Goal: Information Seeking & Learning: Find specific fact

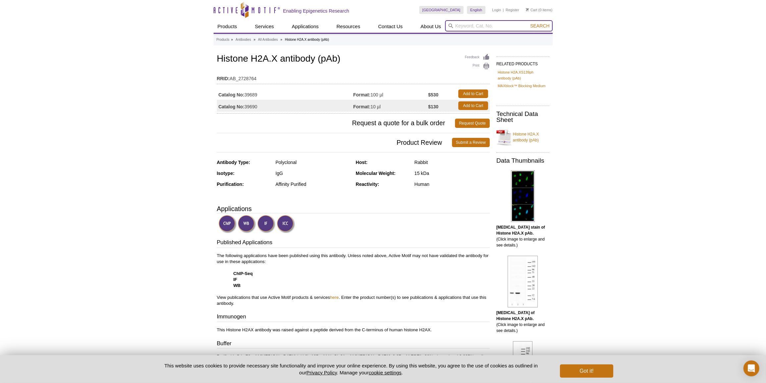
click at [463, 26] on input "search" at bounding box center [499, 25] width 108 height 11
type input "43296"
click at [528, 23] on button "Search" at bounding box center [539, 26] width 23 height 6
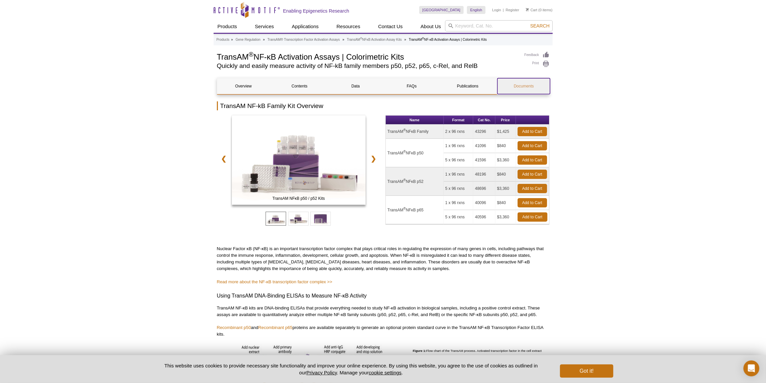
click at [515, 90] on link "Documents" at bounding box center [523, 86] width 53 height 16
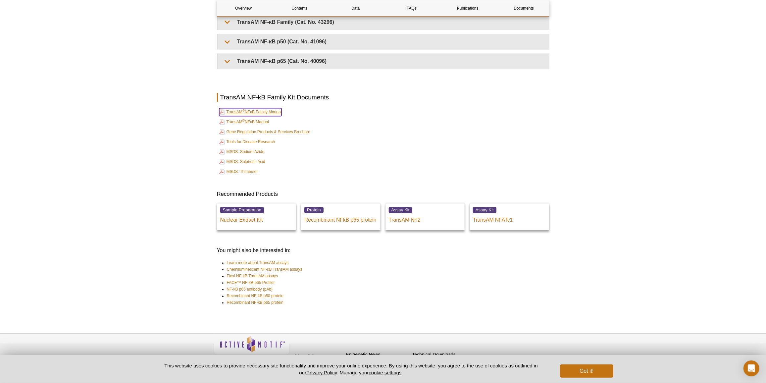
click at [266, 108] on link "TransAM ® NFκB Family Manual" at bounding box center [250, 112] width 63 height 8
click at [263, 118] on link "TransAM ® NFκB Manual" at bounding box center [244, 122] width 50 height 8
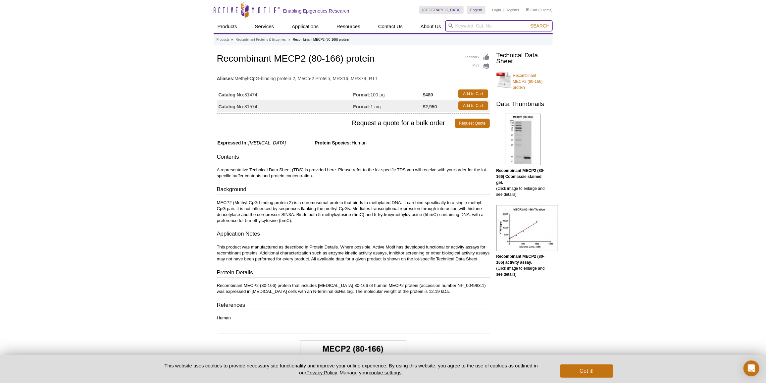
click at [493, 31] on input "search" at bounding box center [499, 25] width 108 height 11
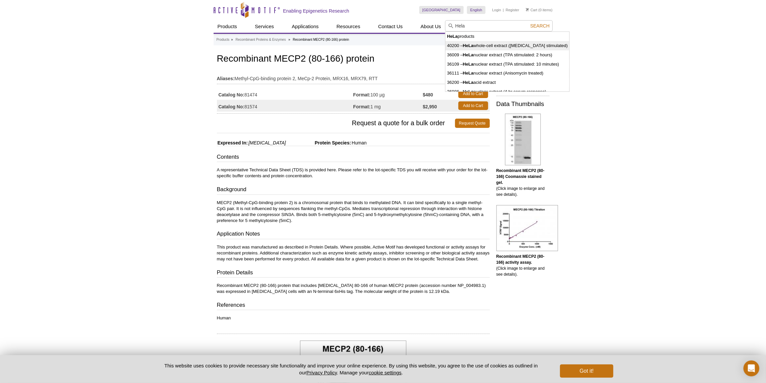
click at [492, 42] on li "40200 – HeLa whole-cell extract (TNF-alpha stimulated)" at bounding box center [507, 45] width 124 height 9
type input "40200 – HeLa whole-cell extract (TNF-alpha stimulated)"
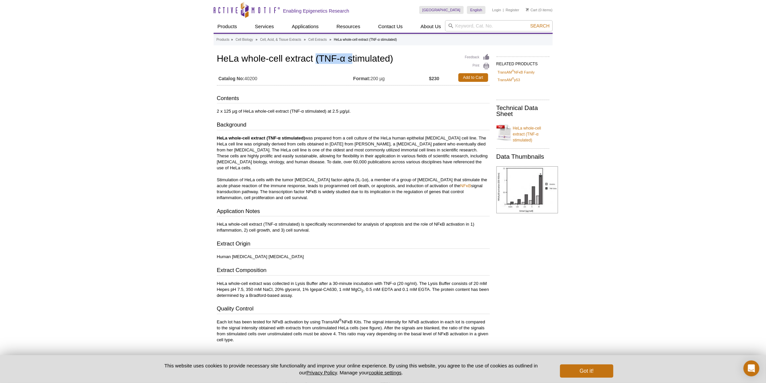
drag, startPoint x: 315, startPoint y: 56, endPoint x: 350, endPoint y: 59, distance: 35.3
click at [350, 59] on h1 "HeLa whole-cell extract (TNF-α stimulated)" at bounding box center [353, 59] width 273 height 11
drag, startPoint x: 216, startPoint y: 273, endPoint x: 374, endPoint y: 278, distance: 157.7
click at [374, 278] on div "Feedback Print HeLa whole-cell extract (TNF-α stimulated) Catalog No: 40200 For…" at bounding box center [352, 301] width 276 height 499
click at [373, 280] on p "HeLa whole-cell extract was collected in Lysis Buffer after a 30-minute incubat…" at bounding box center [353, 289] width 273 height 18
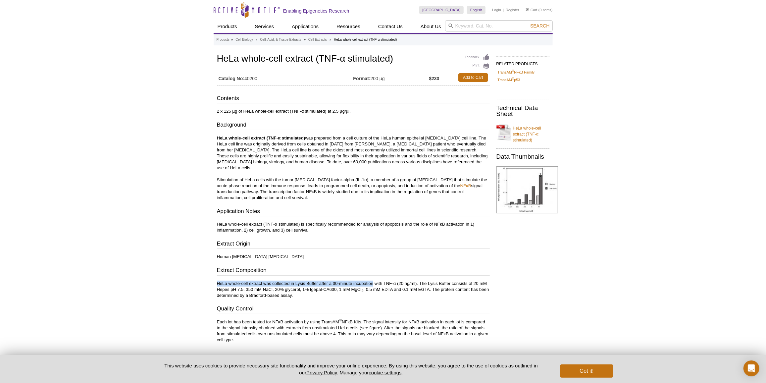
click at [372, 280] on p "HeLa whole-cell extract was collected in Lysis Buffer after a 30-minute incubat…" at bounding box center [353, 289] width 273 height 18
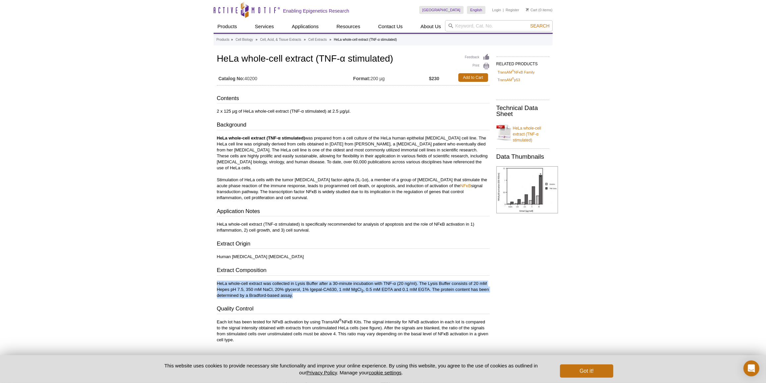
drag, startPoint x: 218, startPoint y: 276, endPoint x: 293, endPoint y: 289, distance: 76.3
click at [293, 289] on p "HeLa whole-cell extract was collected in Lysis Buffer after a 30-minute incubat…" at bounding box center [353, 289] width 273 height 18
drag, startPoint x: 293, startPoint y: 289, endPoint x: 223, endPoint y: 278, distance: 71.8
click at [223, 280] on p "HeLa whole-cell extract was collected in Lysis Buffer after a 30-minute incubat…" at bounding box center [353, 289] width 273 height 18
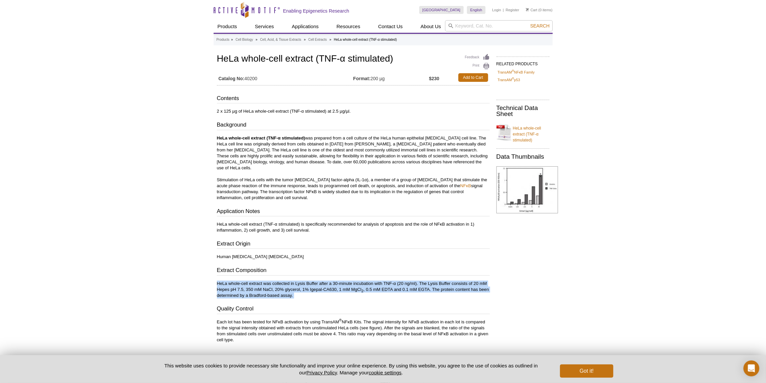
click at [220, 280] on p "HeLa whole-cell extract was collected in Lysis Buffer after a 30-minute incubat…" at bounding box center [353, 289] width 273 height 18
drag, startPoint x: 216, startPoint y: 277, endPoint x: 291, endPoint y: 292, distance: 76.8
click at [291, 292] on div "Feedback Print HeLa whole-cell extract (TNF-α stimulated) Catalog No: 40200 For…" at bounding box center [352, 301] width 276 height 499
click at [291, 292] on div "Contents 2 x 125 µg of HeLa whole-cell extract (TNF-α stimulated) at 2.5 µg/µl.…" at bounding box center [353, 218] width 273 height 248
drag, startPoint x: 216, startPoint y: 276, endPoint x: 293, endPoint y: 288, distance: 77.9
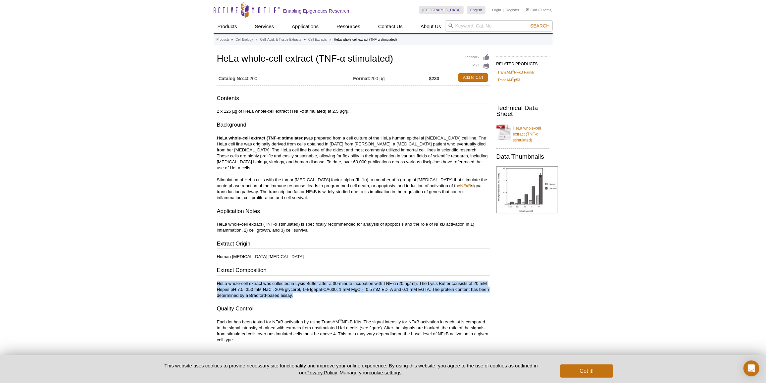
click at [293, 288] on div "Feedback Print HeLa whole-cell extract (TNF-α stimulated) Catalog No: 40200 For…" at bounding box center [352, 301] width 276 height 499
click at [286, 284] on p "HeLa whole-cell extract was collected in Lysis Buffer after a 30-minute incubat…" at bounding box center [353, 289] width 273 height 18
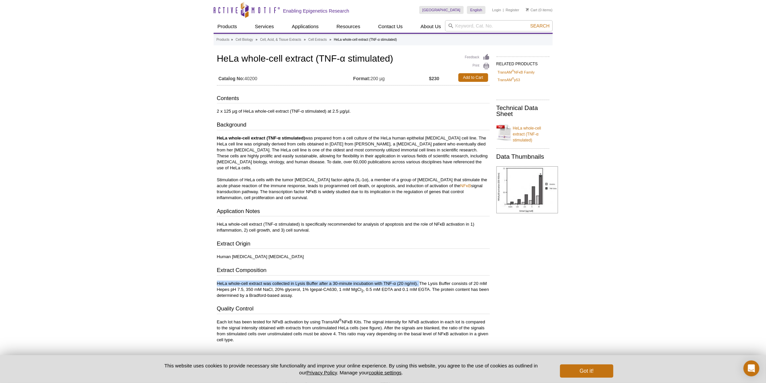
drag, startPoint x: 219, startPoint y: 274, endPoint x: 419, endPoint y: 275, distance: 200.7
click at [419, 280] on p "HeLa whole-cell extract was collected in Lysis Buffer after a 30-minute incubat…" at bounding box center [353, 289] width 273 height 18
click at [272, 280] on p "HeLa whole-cell extract was collected in Lysis Buffer after a 30-minute incubat…" at bounding box center [353, 289] width 273 height 18
drag, startPoint x: 333, startPoint y: 274, endPoint x: 397, endPoint y: 271, distance: 64.6
click at [397, 271] on div "Contents 2 x 125 µg of HeLa whole-cell extract (TNF-α stimulated) at 2.5 µg/µl.…" at bounding box center [353, 218] width 273 height 248
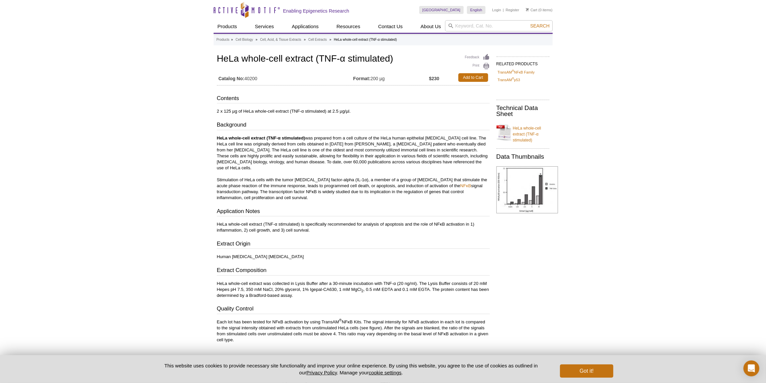
click at [250, 79] on td "Catalog No: 40200" at bounding box center [285, 78] width 136 height 12
click at [212, 69] on div "Active Motif Logo Enabling Epigenetics Research 0 Search Skip to content Active…" at bounding box center [383, 312] width 766 height 624
drag, startPoint x: 215, startPoint y: 59, endPoint x: 286, endPoint y: 52, distance: 71.1
click at [286, 52] on div "Feedback Print HeLa whole-cell extract (TNF-α stimulated) Catalog No: 40200 For…" at bounding box center [352, 301] width 276 height 499
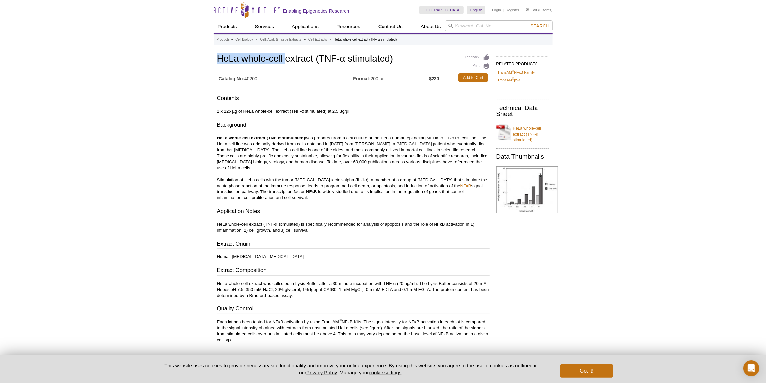
click at [282, 60] on h1 "HeLa whole-cell extract (TNF-α stimulated)" at bounding box center [353, 59] width 273 height 11
drag, startPoint x: 218, startPoint y: 57, endPoint x: 347, endPoint y: 56, distance: 129.5
click at [347, 56] on h1 "HeLa whole-cell extract (TNF-α stimulated)" at bounding box center [353, 59] width 273 height 11
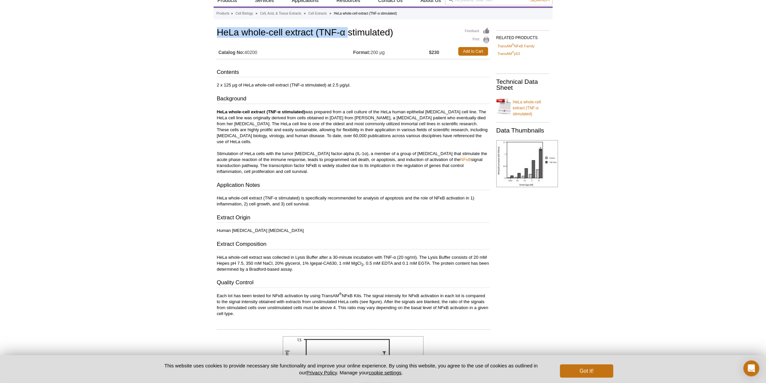
scroll to position [60, 0]
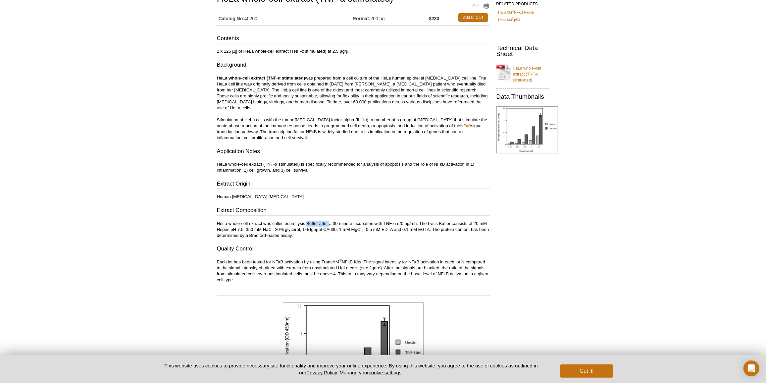
drag, startPoint x: 308, startPoint y: 217, endPoint x: 330, endPoint y: 219, distance: 22.3
click at [330, 221] on p "HeLa whole-cell extract was collected in Lysis Buffer after a 30-minute incubat…" at bounding box center [353, 230] width 273 height 18
click at [333, 221] on p "HeLa whole-cell extract was collected in Lysis Buffer after a 30-minute incubat…" at bounding box center [353, 230] width 273 height 18
drag, startPoint x: 335, startPoint y: 215, endPoint x: 399, endPoint y: 213, distance: 63.6
click at [399, 221] on p "HeLa whole-cell extract was collected in Lysis Buffer after a 30-minute incubat…" at bounding box center [353, 230] width 273 height 18
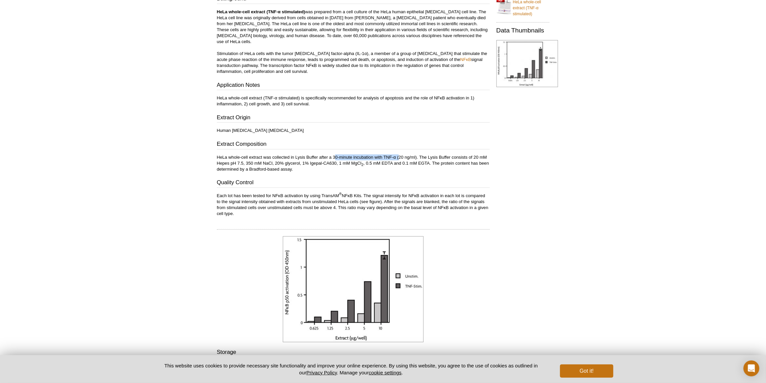
scroll to position [150, 0]
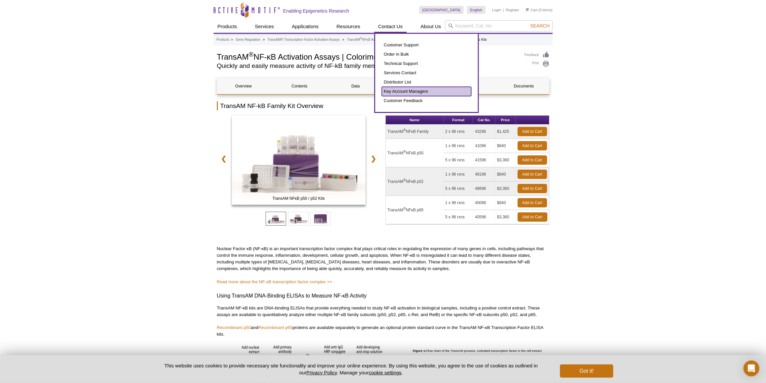
click at [390, 93] on link "Key Account Managers" at bounding box center [426, 91] width 89 height 9
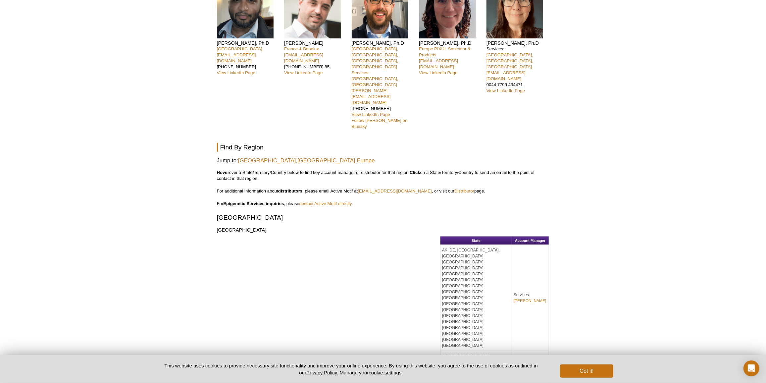
scroll to position [201, 0]
